Goal: Information Seeking & Learning: Learn about a topic

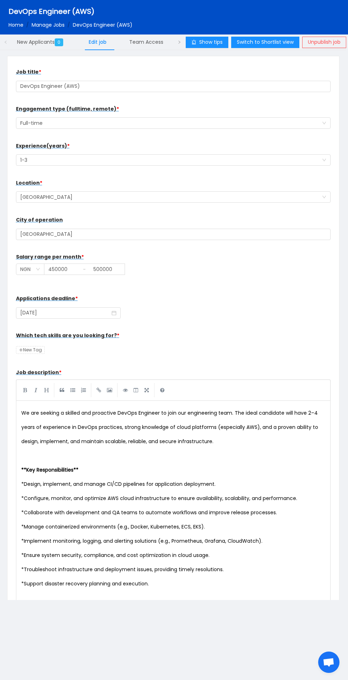
click at [67, 268] on input "450000" at bounding box center [61, 269] width 35 height 11
type input "450000"
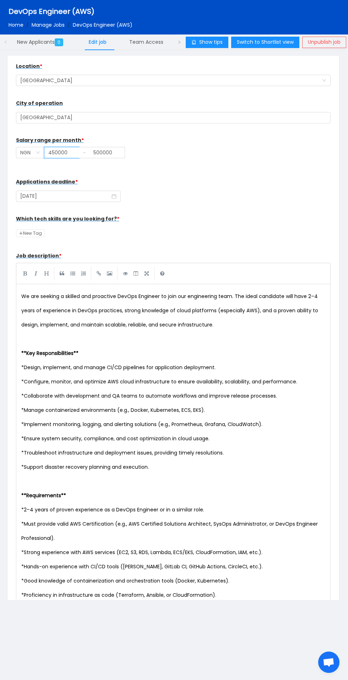
scroll to position [234, 0]
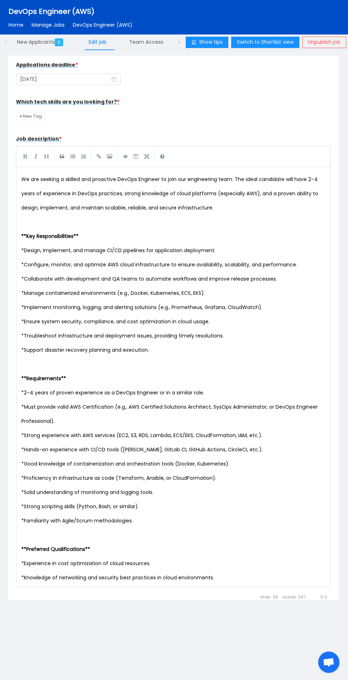
click at [20, 624] on button "Submit Changes" at bounding box center [42, 622] width 53 height 11
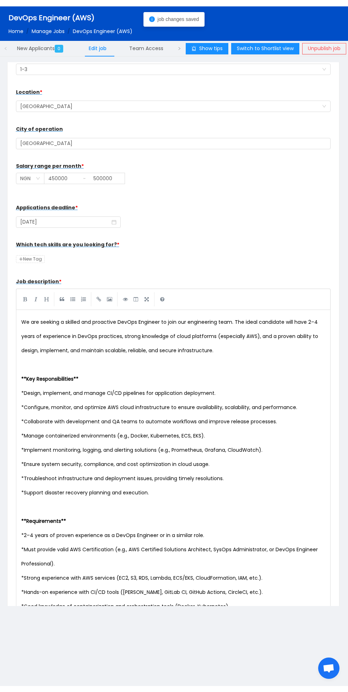
scroll to position [0, 0]
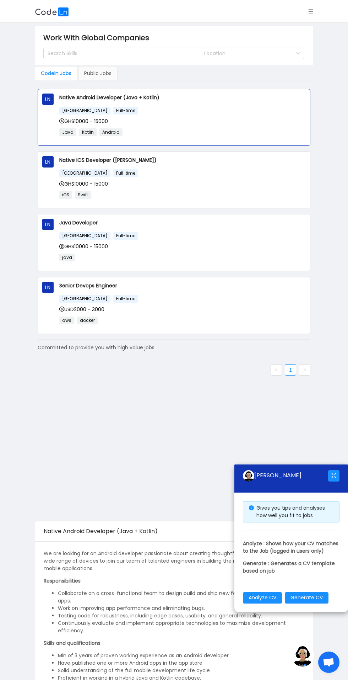
click at [85, 54] on div "Search Skills" at bounding box center [119, 53] width 142 height 7
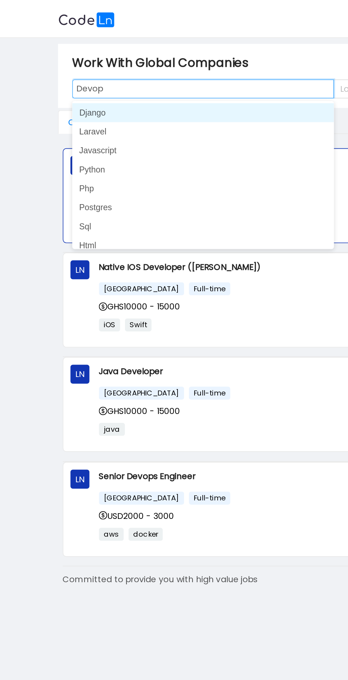
type input "Devops"
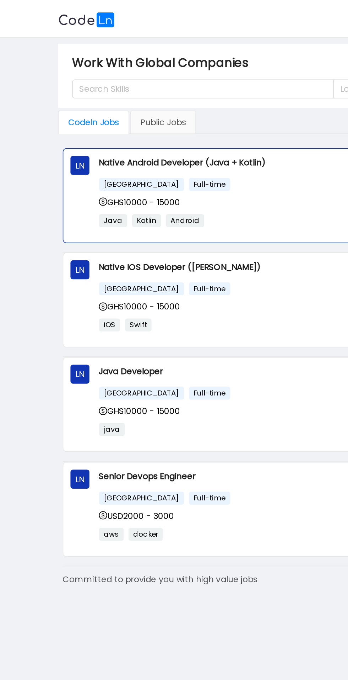
click at [72, 50] on div "Search Skills" at bounding box center [119, 53] width 142 height 7
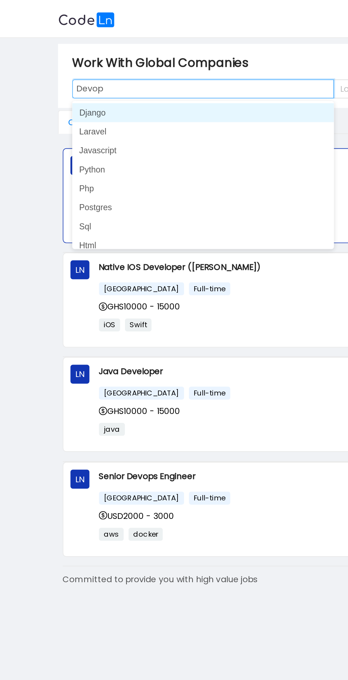
type input "Devops"
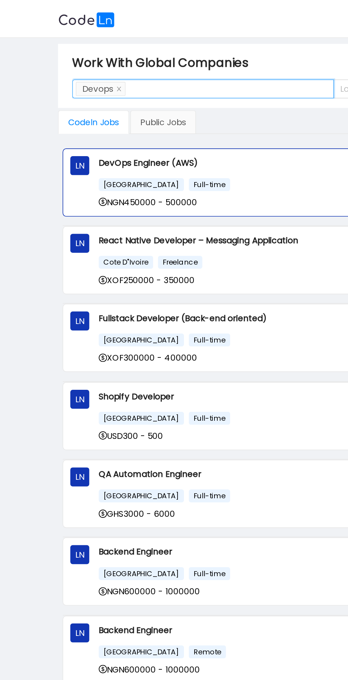
click at [22, 165] on main "Work With Global Companies Search Skills Devops Location Codeln Jobs Public Job…" at bounding box center [174, 469] width 348 height 893
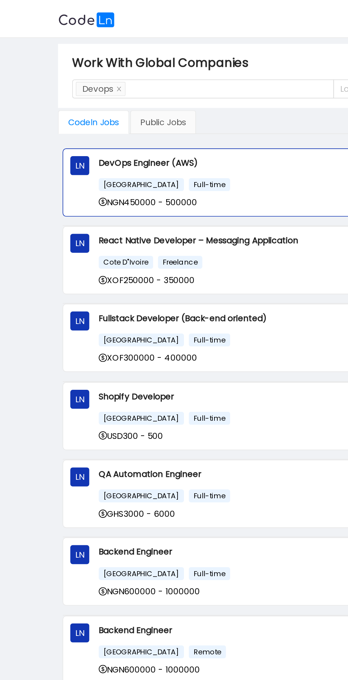
click at [134, 110] on div "Nigeria Full-time" at bounding box center [182, 110] width 247 height 8
click at [28, 133] on main "Work With Global Companies Search Skills Devops Location Codeln Jobs Public Job…" at bounding box center [174, 469] width 348 height 893
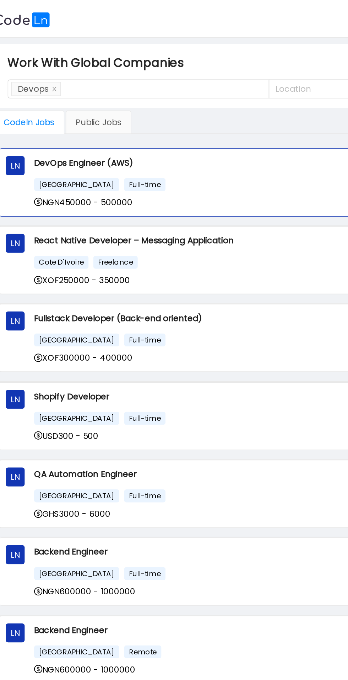
scroll to position [74, 0]
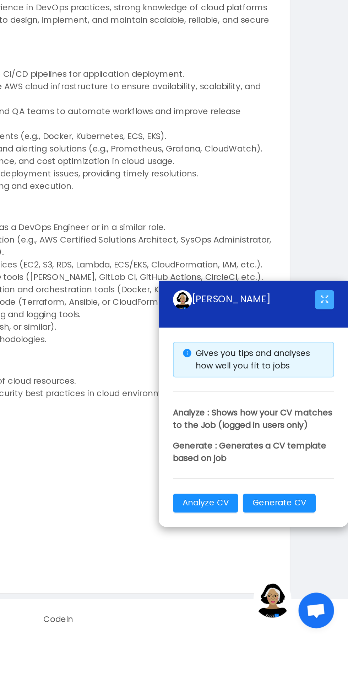
click at [335, 481] on button "button" at bounding box center [333, 475] width 11 height 11
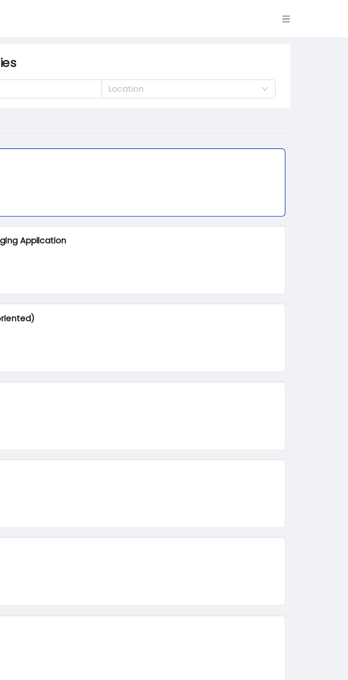
scroll to position [0, 0]
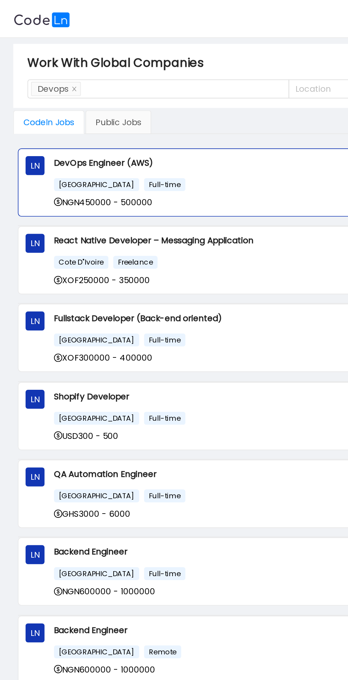
click at [169, 112] on div "Nigeria Full-time" at bounding box center [182, 110] width 247 height 8
click at [113, 109] on span "Full-time" at bounding box center [125, 111] width 25 height 8
click at [113, 108] on span "Full-time" at bounding box center [125, 111] width 25 height 8
click at [43, 99] on span "LN" at bounding box center [47, 98] width 11 height 11
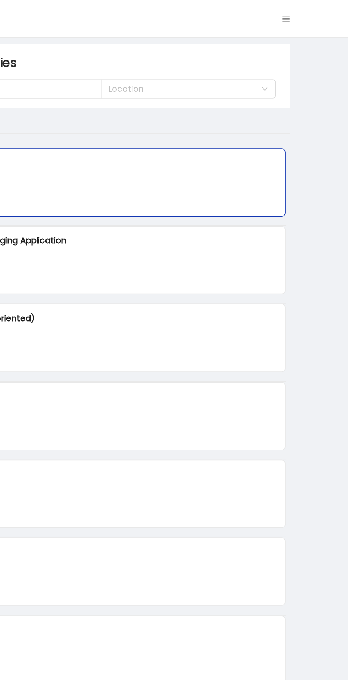
click at [311, 11] on icon "icon: menu" at bounding box center [311, 11] width 5 height 4
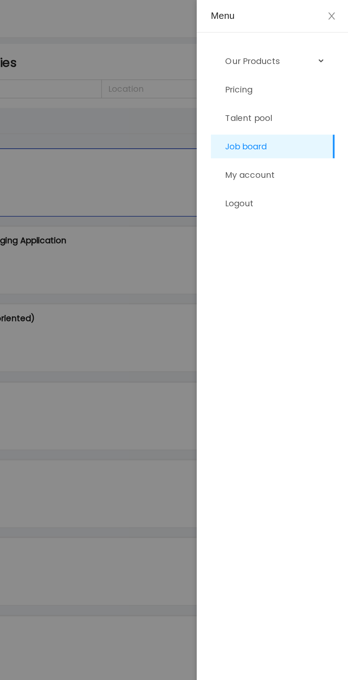
click at [328, 39] on div "Our Products" at bounding box center [303, 37] width 74 height 14
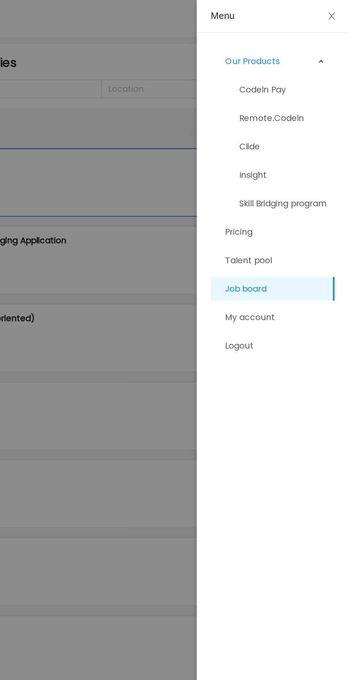
click at [220, 202] on div at bounding box center [174, 340] width 348 height 680
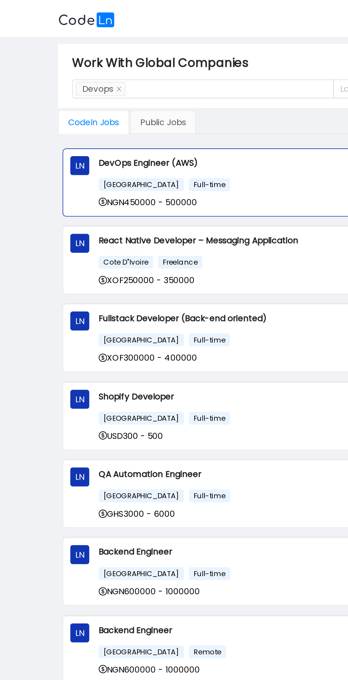
click at [160, 111] on div "Nigeria Full-time" at bounding box center [182, 110] width 247 height 8
click at [93, 99] on p "DevOps Engineer (AWS)" at bounding box center [182, 97] width 247 height 8
